Goal: Transaction & Acquisition: Purchase product/service

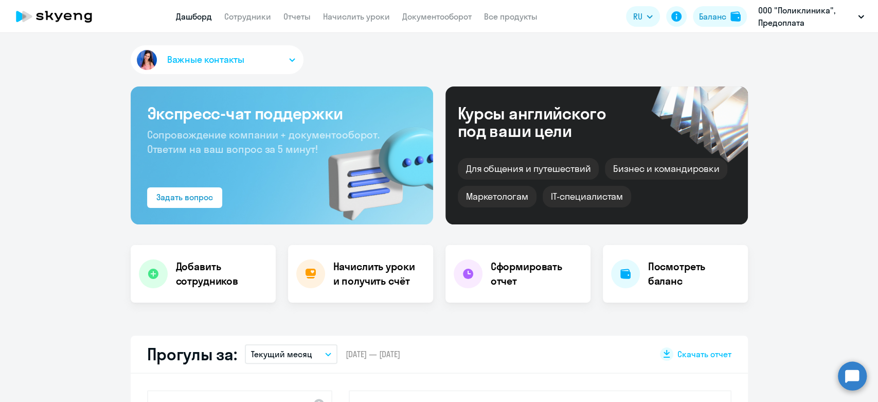
select select "30"
click at [369, 20] on link "Начислить уроки" at bounding box center [356, 16] width 67 height 10
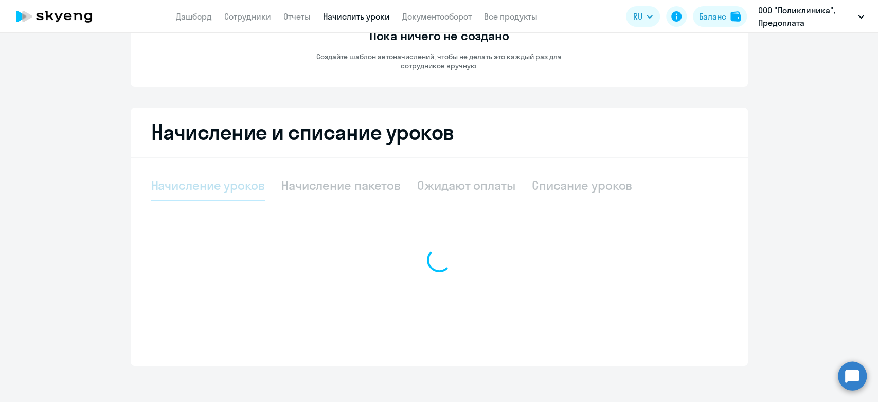
select select "10"
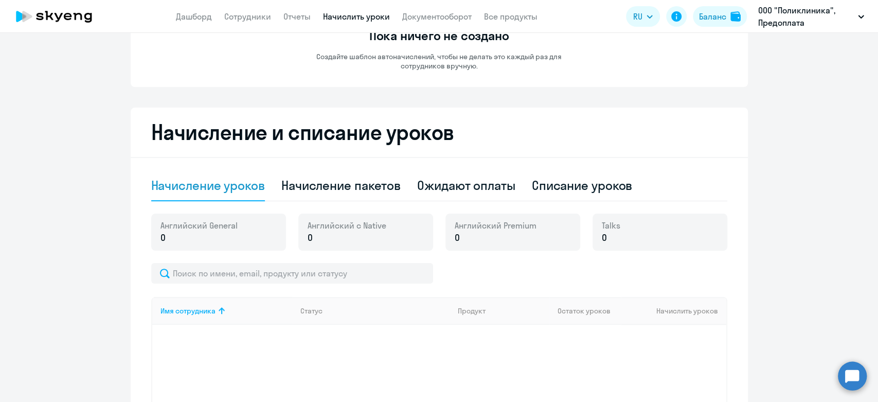
scroll to position [119, 0]
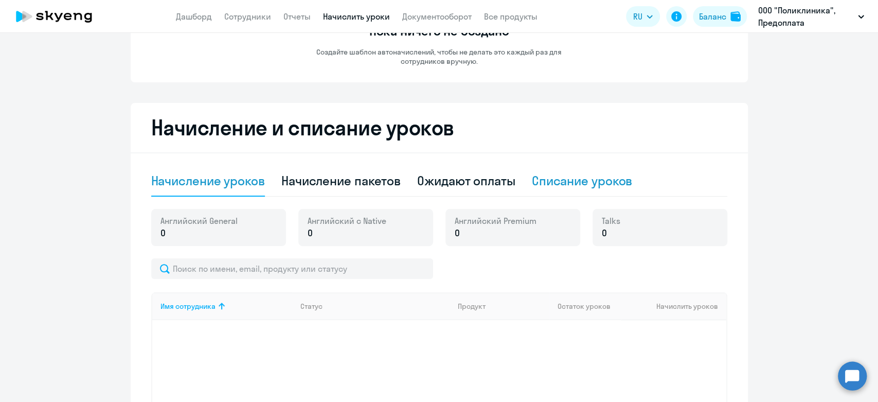
click at [575, 172] on div "Списание уроков" at bounding box center [582, 180] width 101 height 16
select select "10"
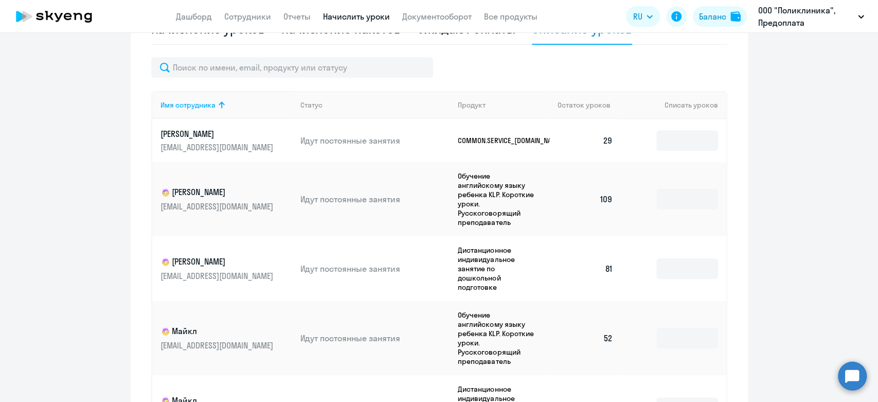
scroll to position [291, 0]
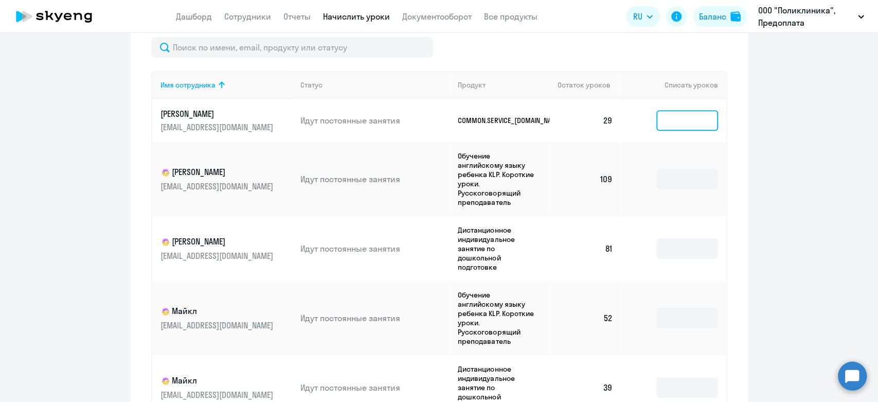
click at [683, 125] on input at bounding box center [687, 120] width 62 height 21
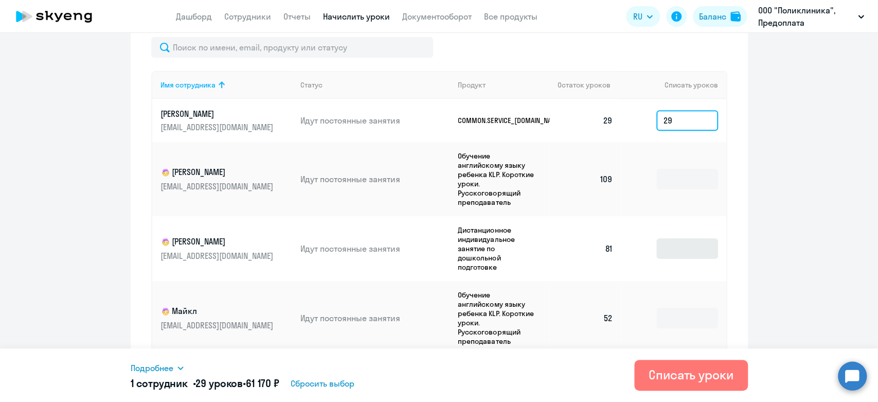
type input "29"
click at [696, 258] on input at bounding box center [687, 248] width 62 height 21
type input "81"
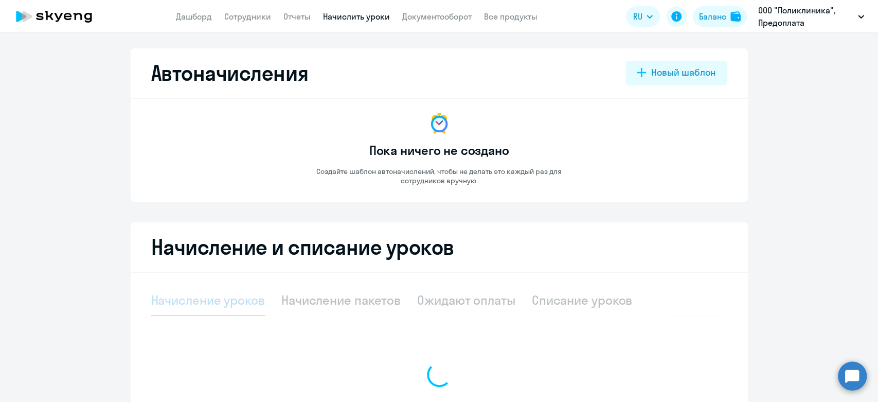
select select "10"
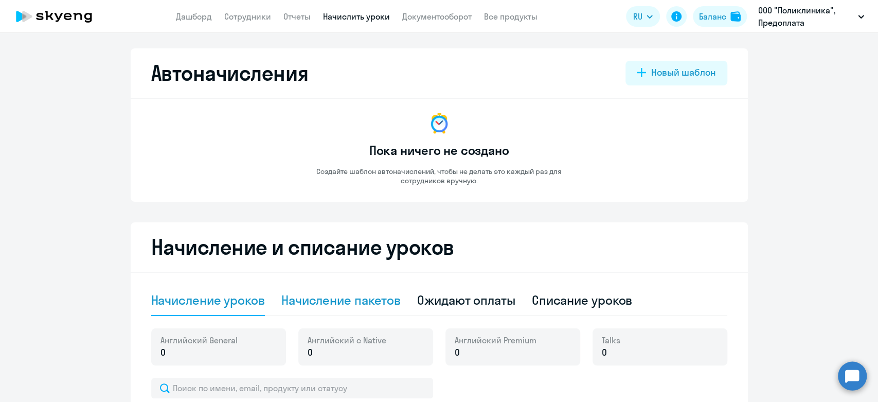
click at [321, 286] on div "Начисление пакетов" at bounding box center [340, 300] width 119 height 31
select select "10"
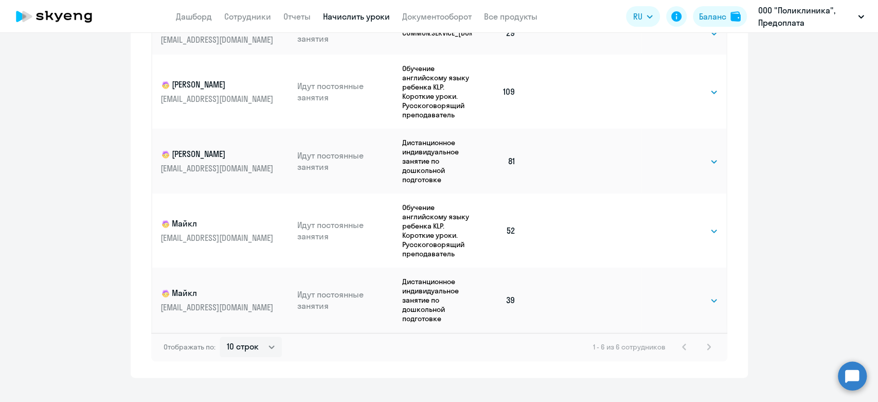
scroll to position [399, 0]
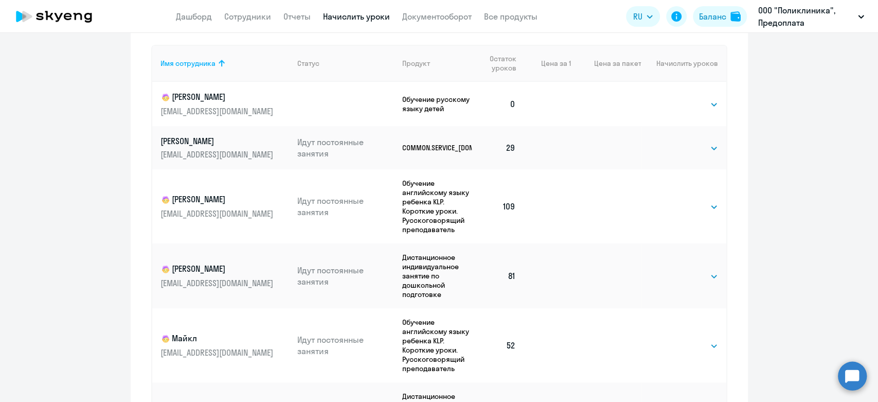
click at [712, 1] on app-header "Дашборд Сотрудники Отчеты Начислить уроки Документооборот Все продукты Дашборд …" at bounding box center [439, 16] width 878 height 33
click at [706, 12] on div "Баланс" at bounding box center [712, 16] width 27 height 12
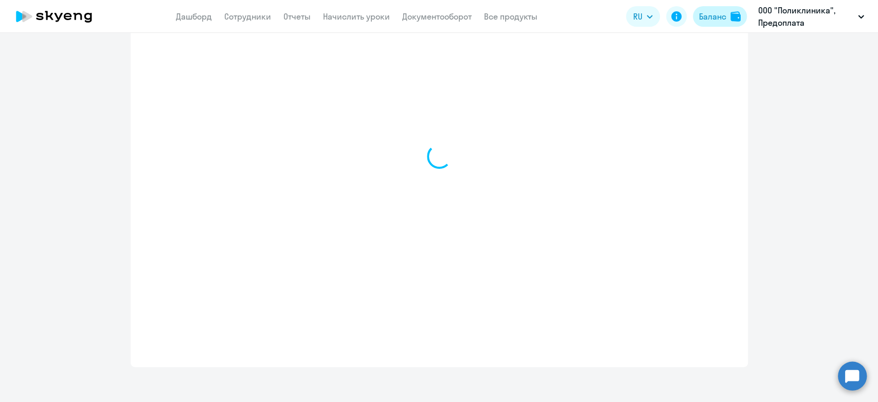
scroll to position [352, 0]
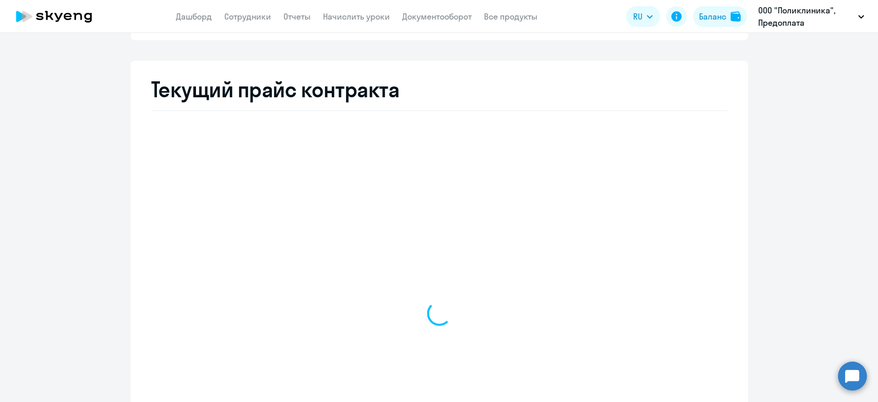
select select "english_adult_not_native_speaker"
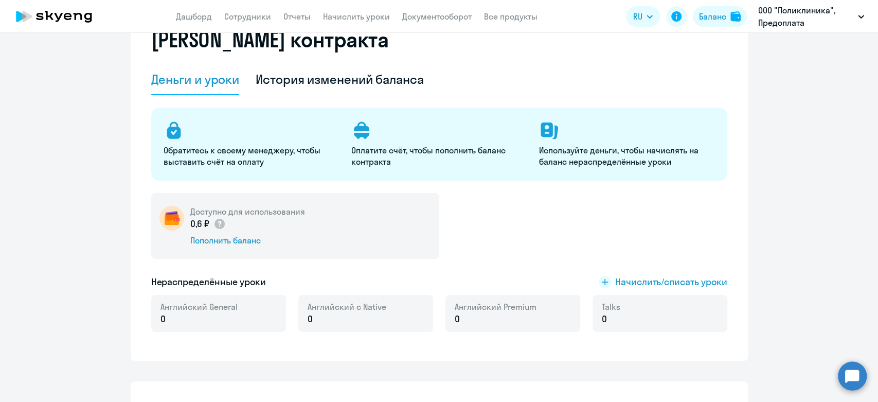
scroll to position [9, 0]
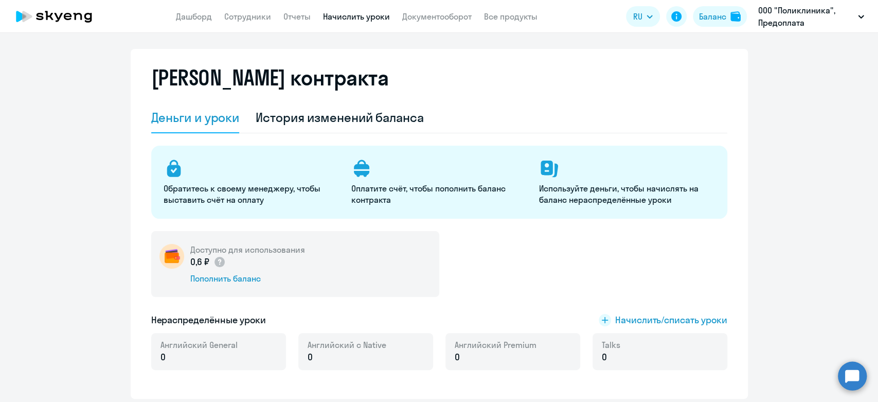
click at [339, 16] on link "Начислить уроки" at bounding box center [356, 16] width 67 height 10
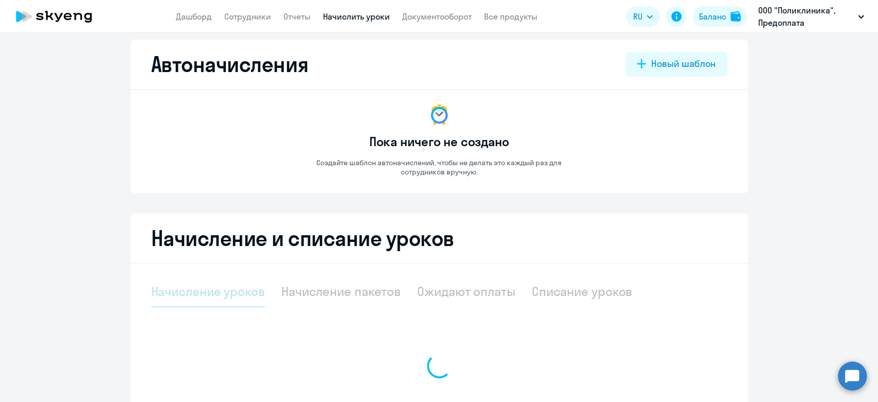
select select "10"
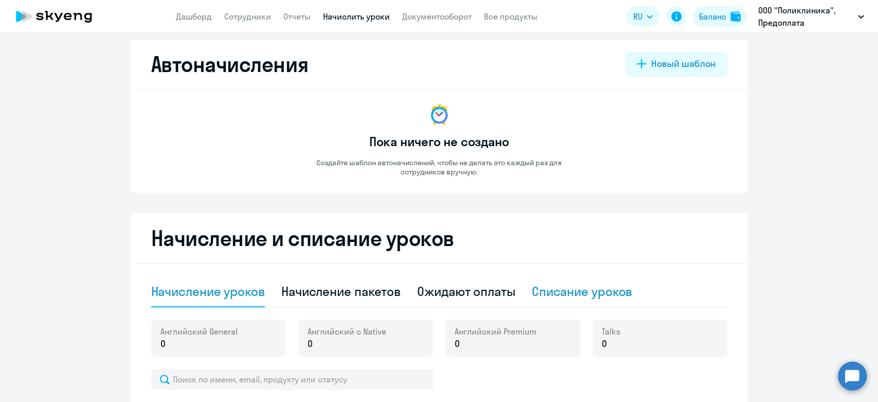
click at [588, 295] on div "Списание уроков" at bounding box center [582, 291] width 101 height 16
select select "10"
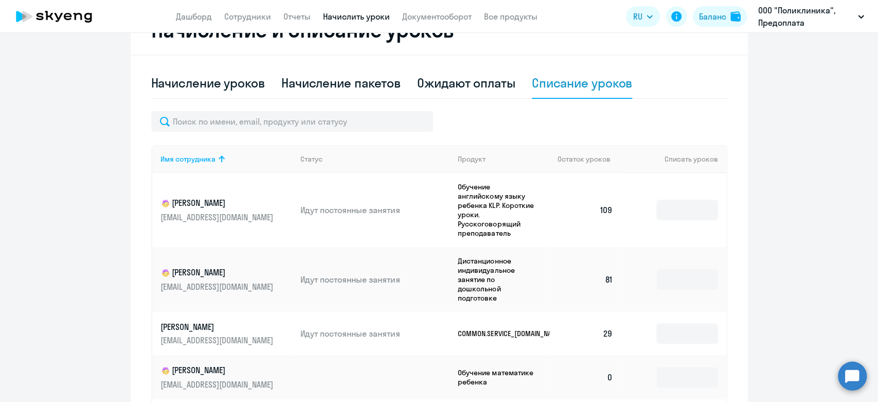
scroll to position [295, 0]
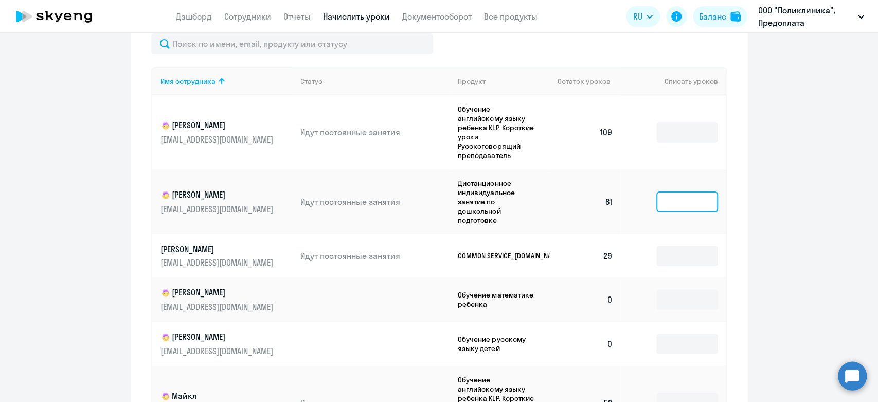
click at [673, 203] on input at bounding box center [687, 201] width 62 height 21
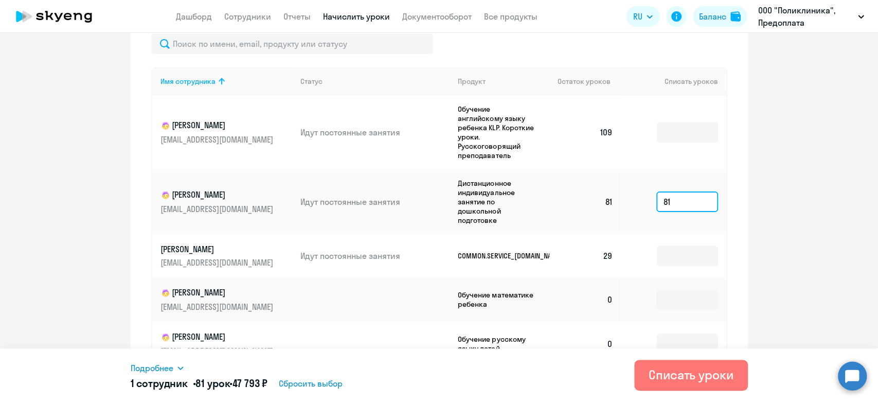
type input "81"
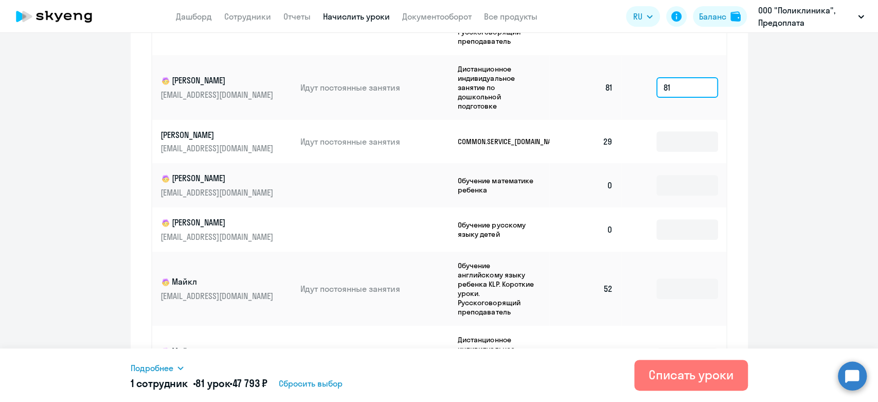
scroll to position [352, 0]
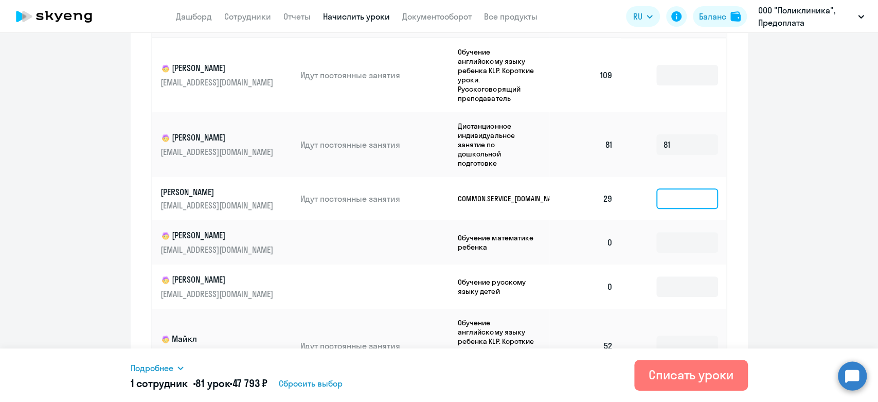
click at [703, 198] on input at bounding box center [687, 198] width 62 height 21
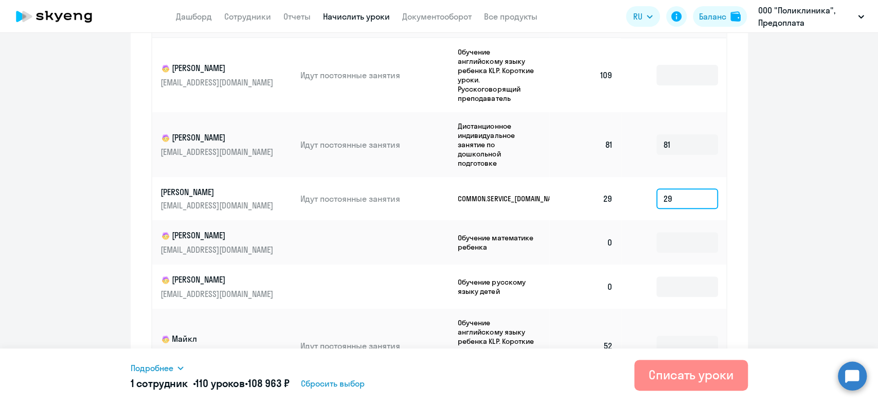
type input "29"
click at [700, 372] on div "Списать уроки" at bounding box center [690, 374] width 85 height 16
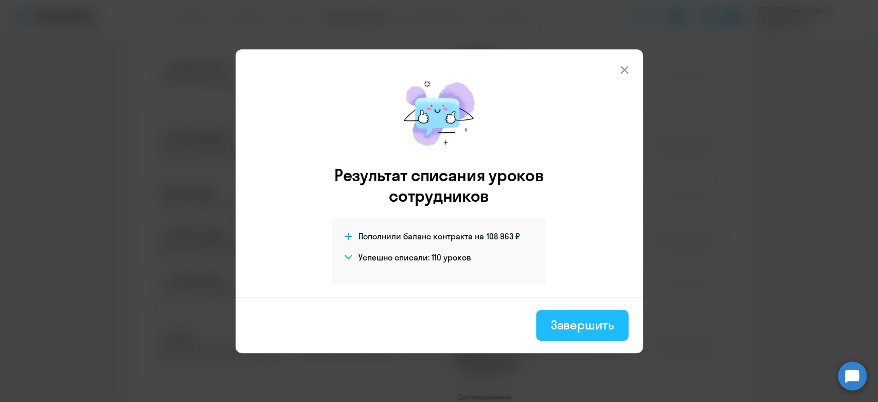
click at [563, 327] on div "Завершить" at bounding box center [581, 324] width 63 height 16
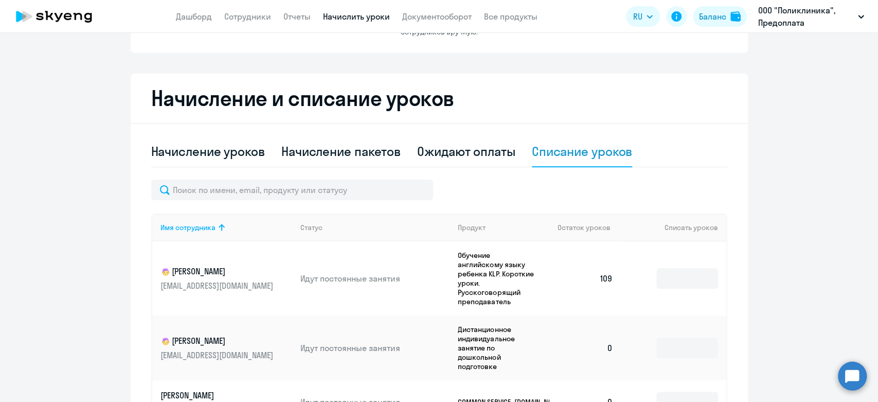
scroll to position [228, 0]
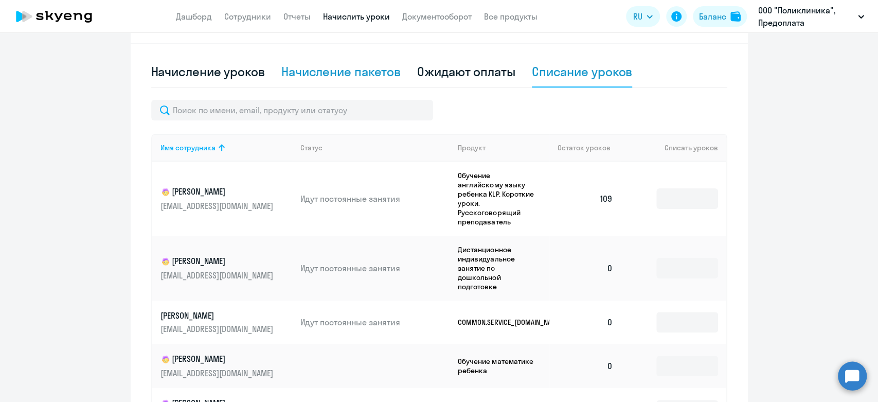
click at [333, 65] on div "Начисление пакетов" at bounding box center [340, 71] width 119 height 16
select select "10"
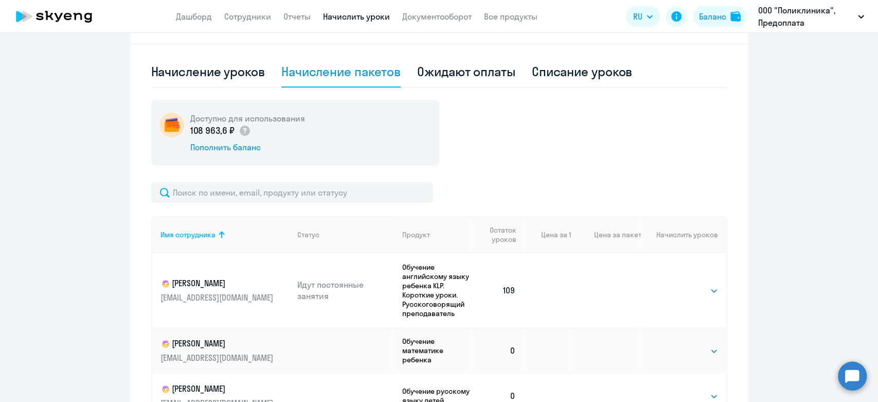
scroll to position [342, 0]
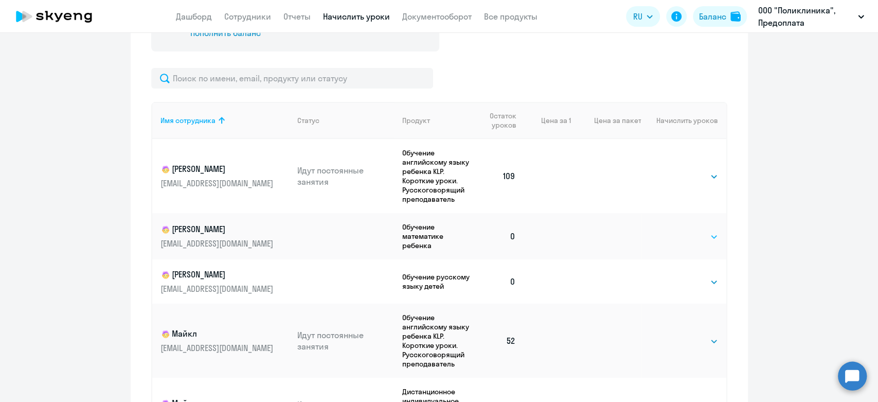
click at [694, 238] on select "Выбрать 4 8 16 32 64 96 128" at bounding box center [697, 236] width 42 height 12
select select "128"
click at [676, 230] on select "Выбрать 4 8 16 32 64 96 128" at bounding box center [697, 236] width 42 height 12
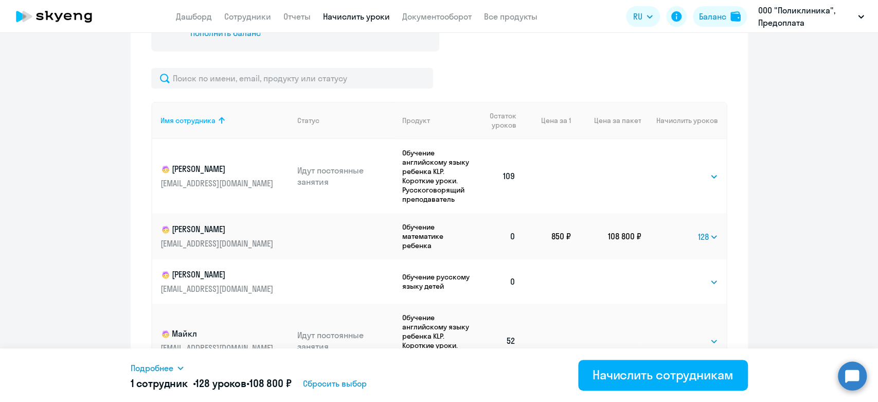
scroll to position [457, 0]
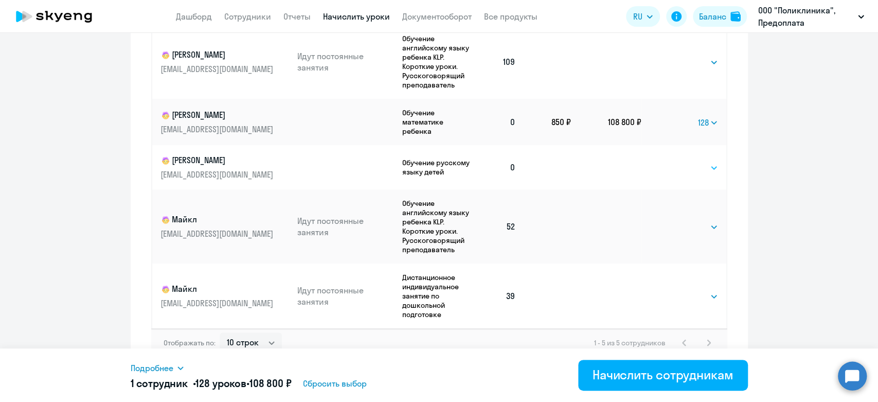
click at [695, 171] on select "Выбрать 4 8 16 32 64 96 128" at bounding box center [697, 167] width 42 height 12
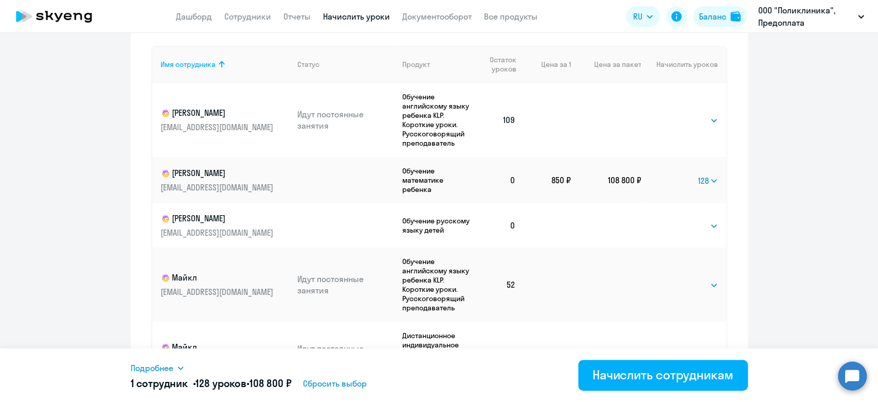
scroll to position [399, 0]
click at [708, 222] on select "Выбрать 4 8 16 32 64 96 128" at bounding box center [697, 225] width 42 height 12
select select "128"
click at [676, 219] on select "Выбрать 4 8 16 32 64 96 128" at bounding box center [697, 225] width 42 height 12
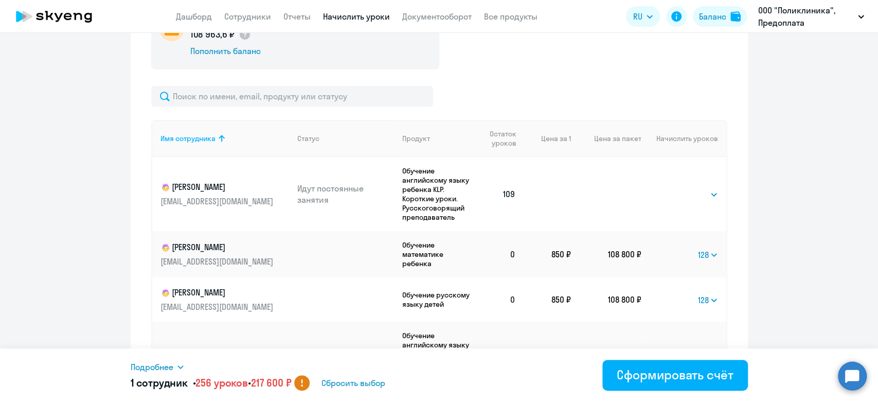
scroll to position [171, 0]
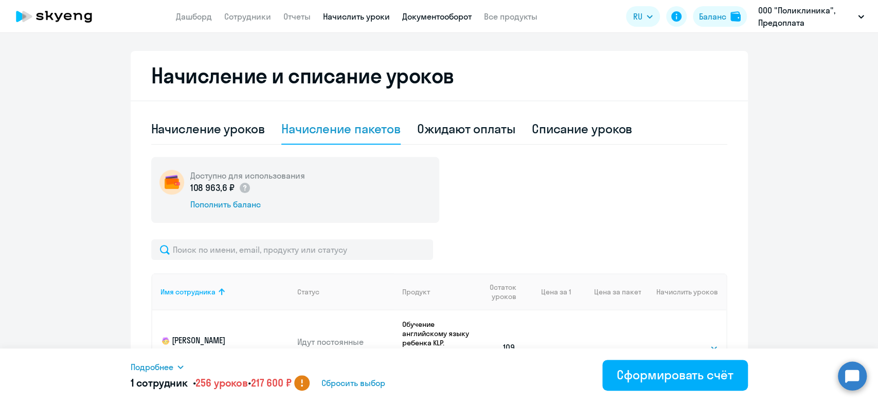
click at [444, 15] on link "Документооборот" at bounding box center [436, 16] width 69 height 10
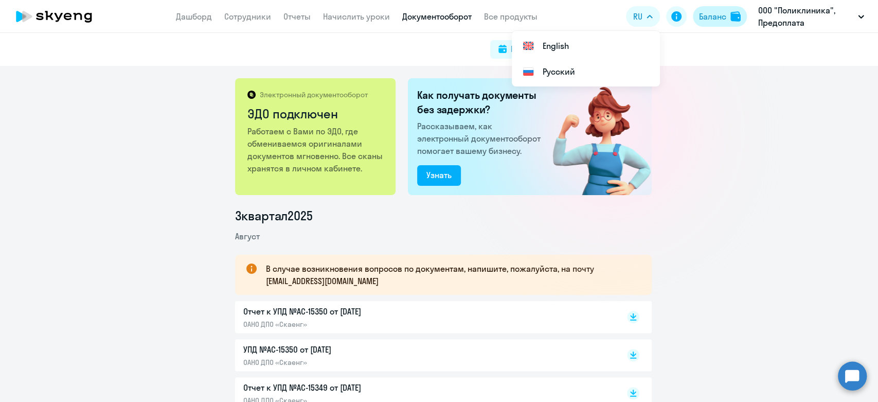
click at [693, 19] on button "Баланс" at bounding box center [720, 16] width 54 height 21
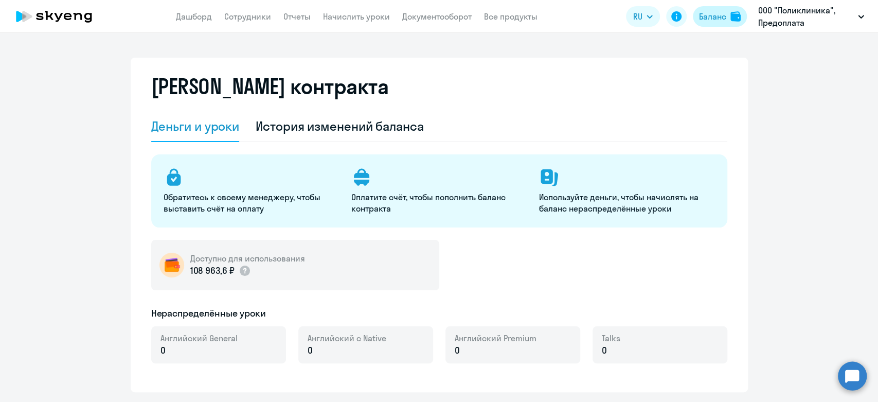
click at [719, 18] on div "Баланс" at bounding box center [712, 16] width 27 height 12
select select "english_adult_not_native_speaker"
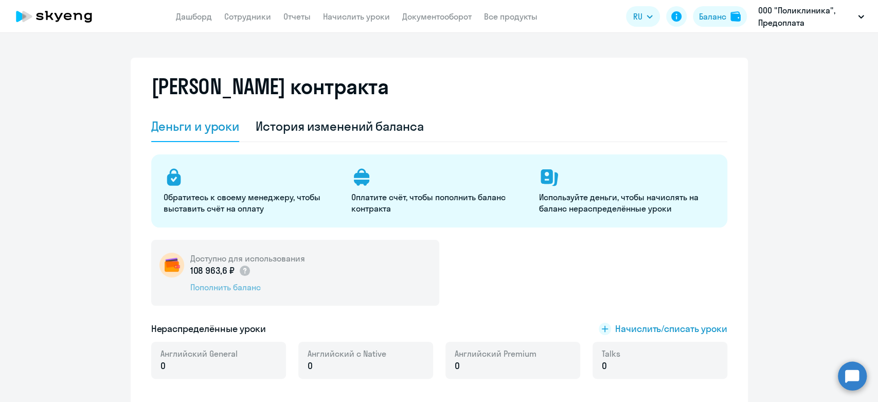
click at [227, 288] on div "Пополнить баланс" at bounding box center [247, 286] width 115 height 11
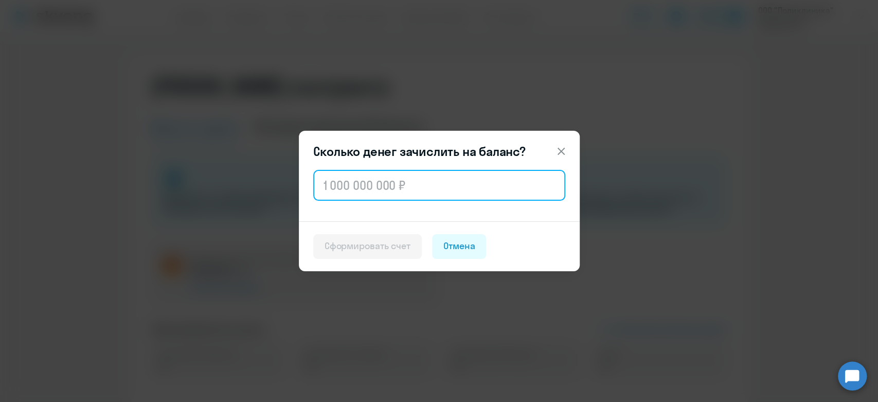
click at [381, 192] on input "text" at bounding box center [439, 185] width 252 height 31
paste input "108 637"
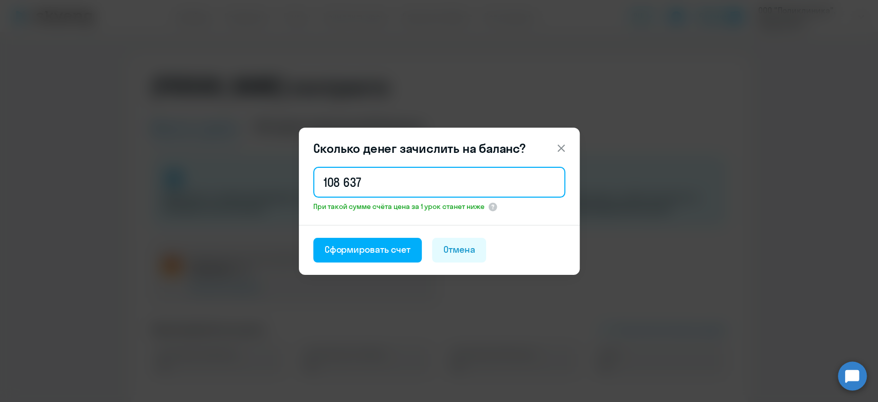
type input "108 637"
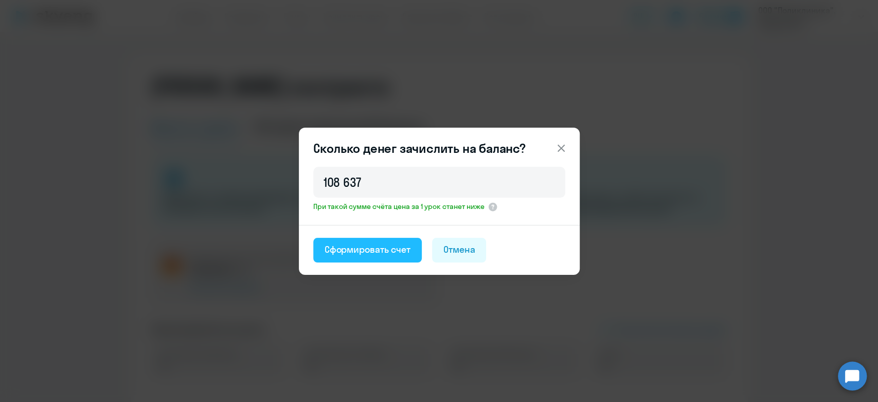
click at [357, 250] on div "Сформировать счет" at bounding box center [367, 249] width 86 height 13
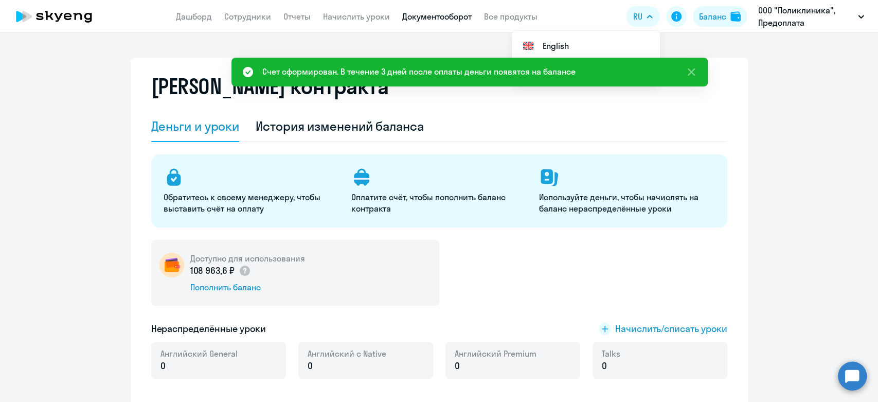
click at [449, 14] on link "Документооборот" at bounding box center [436, 16] width 69 height 10
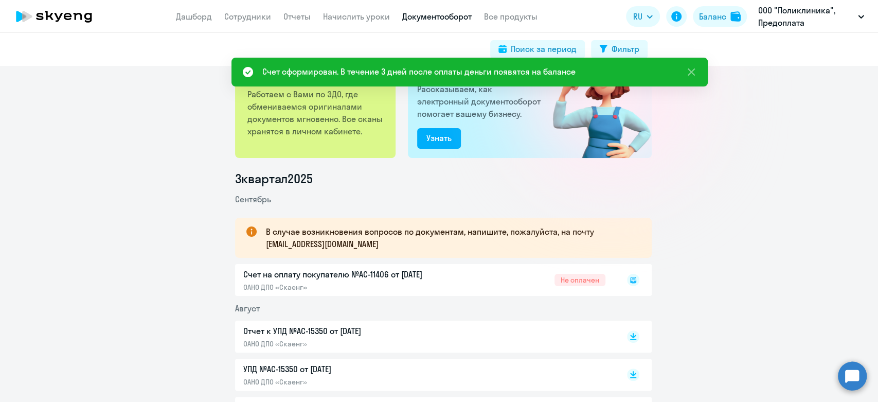
scroll to position [57, 0]
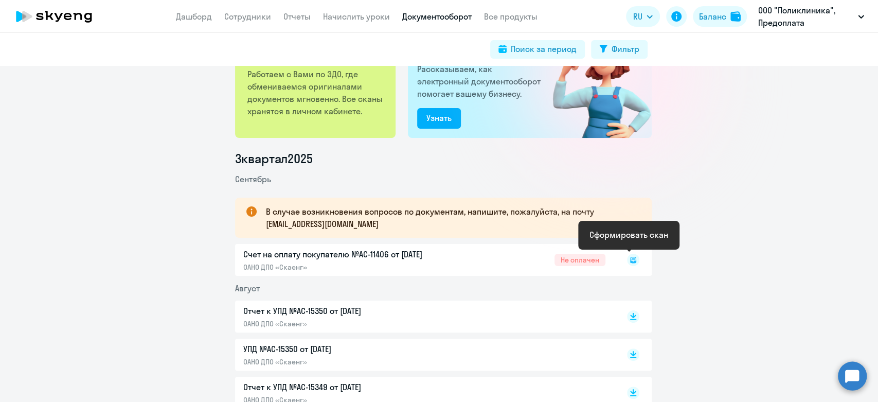
click at [632, 258] on rect at bounding box center [633, 259] width 12 height 12
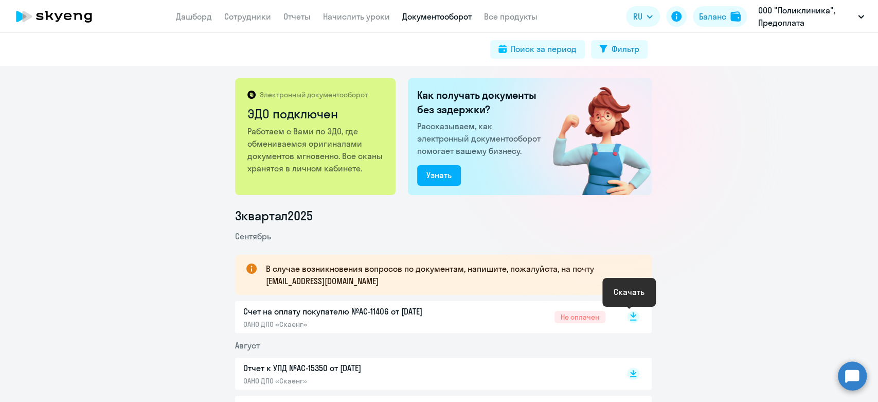
click at [632, 316] on rect at bounding box center [633, 317] width 12 height 12
